Goal: Transaction & Acquisition: Purchase product/service

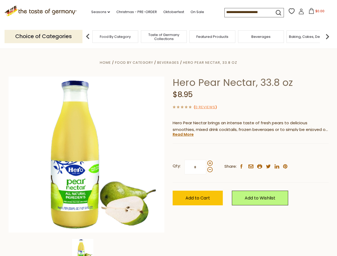
click at [168, 128] on div "Home Food By Category [GEOGRAPHIC_DATA] Hero Pear Nectar, 33.8 oz Hero Pear Nec…" at bounding box center [169, 161] width 328 height 205
click at [98, 12] on link "Seasons dropdown_arrow" at bounding box center [100, 12] width 19 height 6
click at [248, 12] on input at bounding box center [247, 11] width 45 height 7
click at [315, 13] on span "$0.00" at bounding box center [319, 11] width 9 height 5
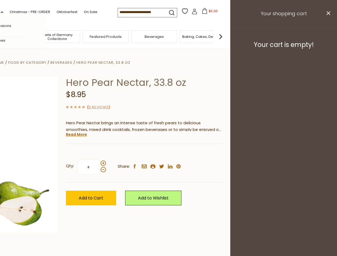
click at [45, 36] on div "All Seasons Recipes Game Day [DATE] [DATE] [DATE][PERSON_NAME] [DATE] Springfes…" at bounding box center [15, 128] width 61 height 226
click at [168, 152] on div "Qty: * Share: facebook email printer twitter linkedin pinterest" at bounding box center [144, 167] width 156 height 31
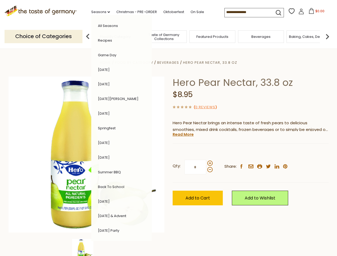
click at [86, 248] on div "Home Food By Category [GEOGRAPHIC_DATA] Hero Pear Nectar, 33.8 oz Hero Pear Nec…" at bounding box center [169, 161] width 328 height 205
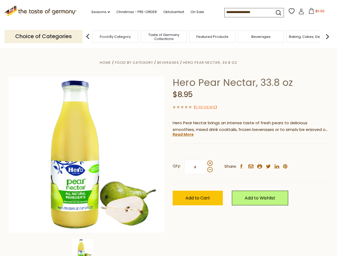
click at [86, 248] on img at bounding box center [82, 249] width 21 height 21
click at [183, 134] on link "Read More" at bounding box center [183, 134] width 21 height 5
click at [168, 128] on div "Home Food By Category [GEOGRAPHIC_DATA] Hero Pear Nectar, 33.8 oz Hero Pear Nec…" at bounding box center [169, 161] width 328 height 205
click at [98, 12] on link "Seasons dropdown_arrow" at bounding box center [100, 12] width 19 height 6
click at [248, 12] on input at bounding box center [247, 11] width 45 height 7
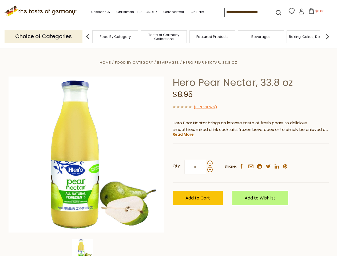
click at [315, 13] on span "$0.00" at bounding box center [319, 11] width 9 height 5
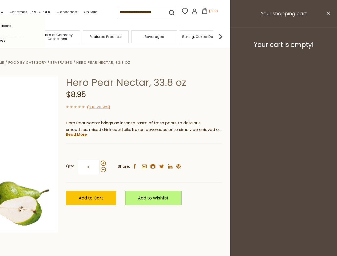
click at [45, 36] on div "All Seasons Recipes Game Day [DATE] [DATE] [DATE][PERSON_NAME] [DATE] Springfes…" at bounding box center [15, 128] width 61 height 226
click at [226, 36] on img at bounding box center [220, 36] width 11 height 11
click at [168, 152] on div "Qty: * Share: facebook email printer twitter linkedin pinterest" at bounding box center [144, 167] width 156 height 31
click at [86, 248] on div "Home Food By Category [GEOGRAPHIC_DATA] Hero Pear Nectar, 33.8 oz Hero Pear Nec…" at bounding box center [62, 161] width 328 height 205
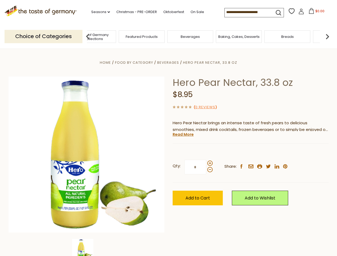
click at [86, 248] on img at bounding box center [82, 249] width 21 height 21
click at [183, 134] on link "Read More" at bounding box center [183, 134] width 21 height 5
